Goal: Task Accomplishment & Management: Manage account settings

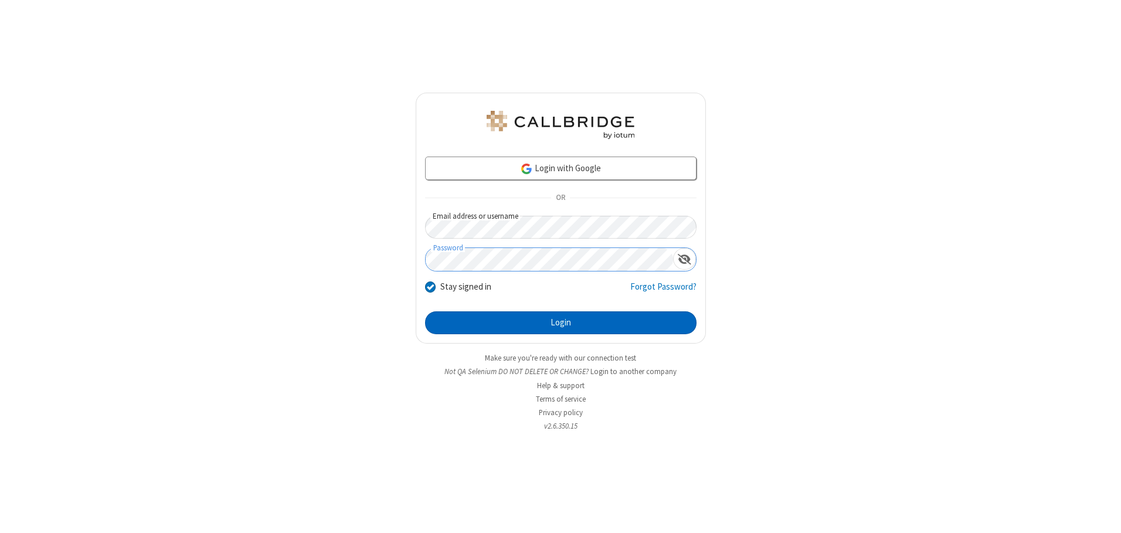
click at [560, 322] on button "Login" at bounding box center [560, 322] width 271 height 23
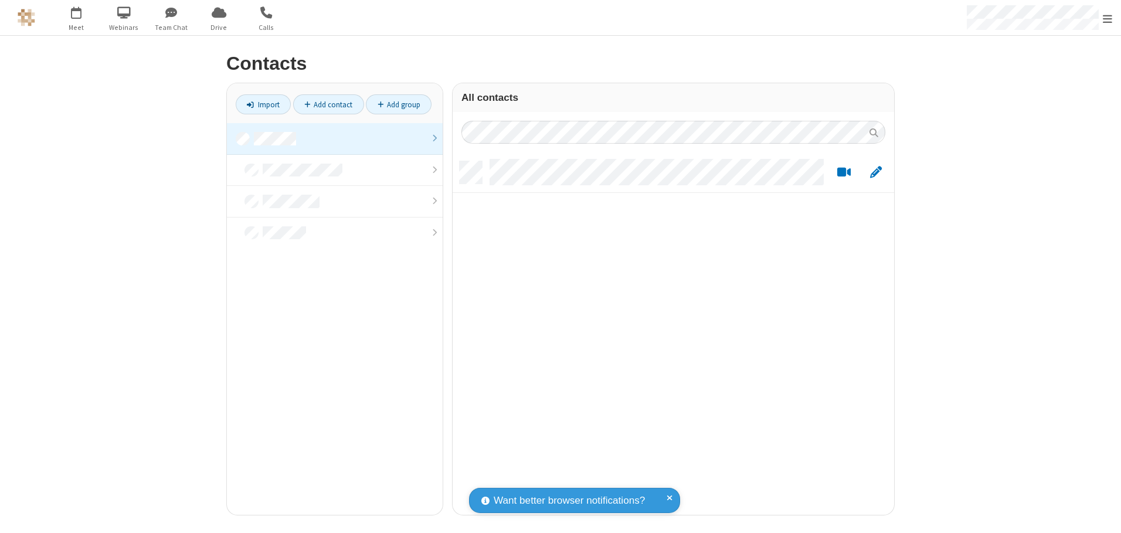
scroll to position [353, 433]
click at [335, 138] on link at bounding box center [335, 139] width 216 height 32
click at [328, 104] on link "Add contact" at bounding box center [328, 104] width 71 height 20
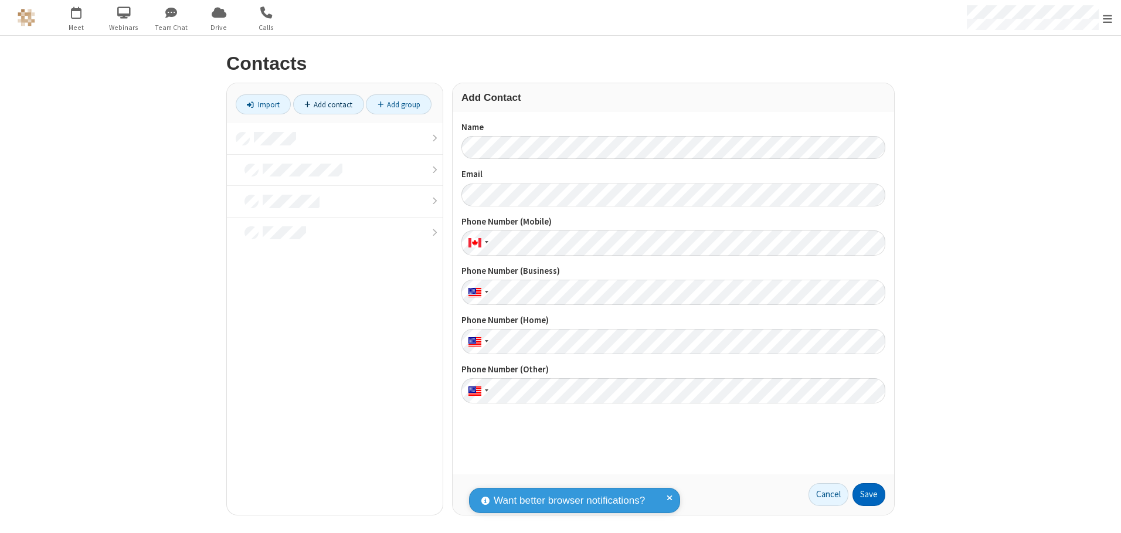
click at [869, 494] on button "Save" at bounding box center [868, 494] width 33 height 23
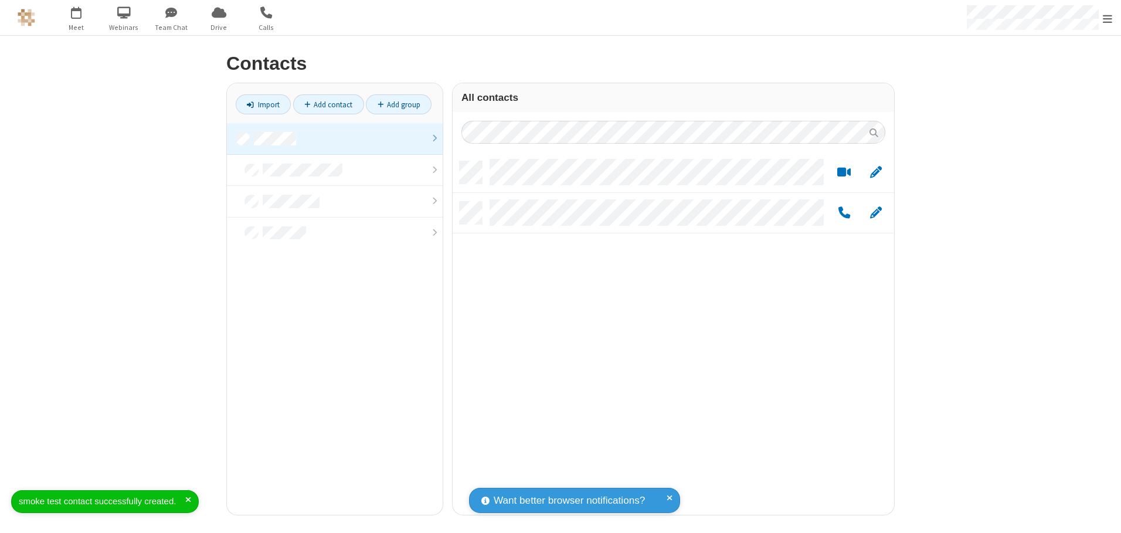
scroll to position [353, 433]
